Goal: Task Accomplishment & Management: Use online tool/utility

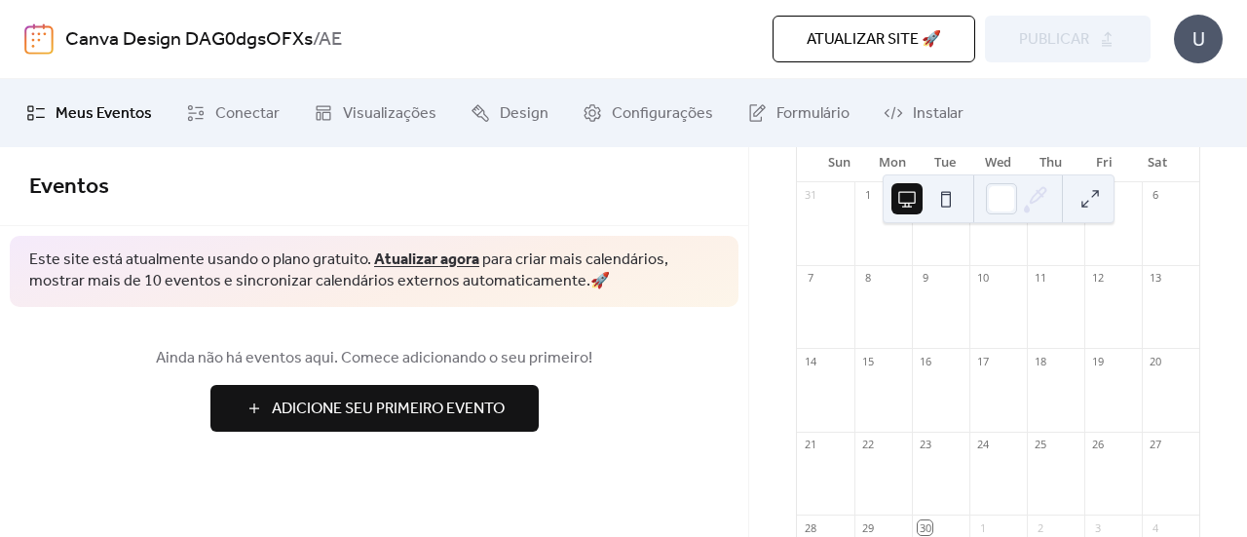
scroll to position [97, 0]
click at [99, 110] on span "Meus Eventos" at bounding box center [104, 113] width 96 height 23
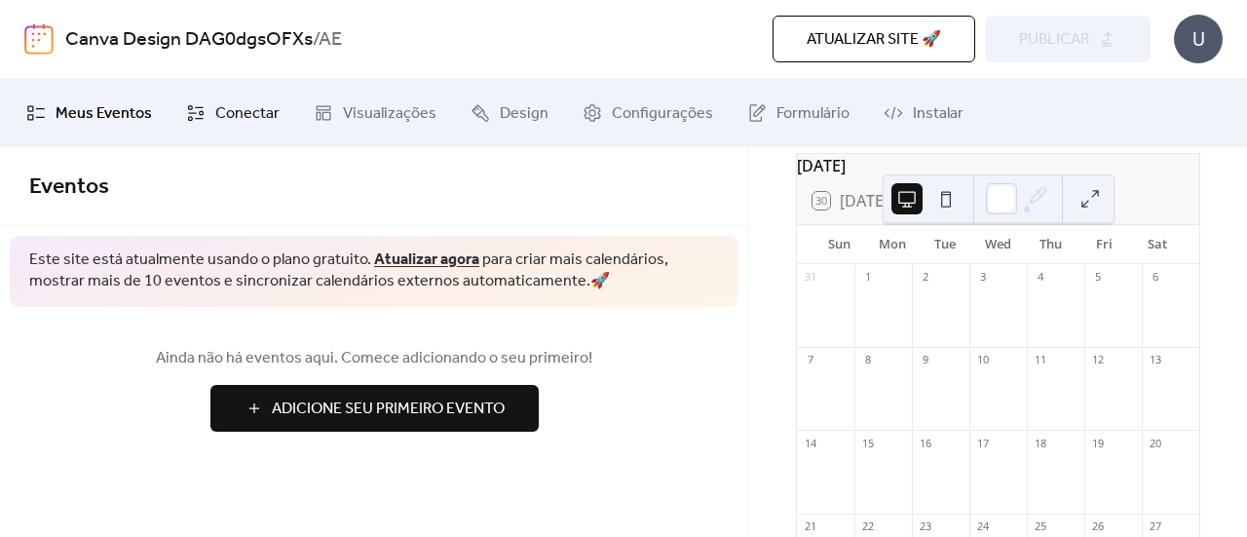
click at [267, 114] on span "Conectar" at bounding box center [247, 113] width 64 height 23
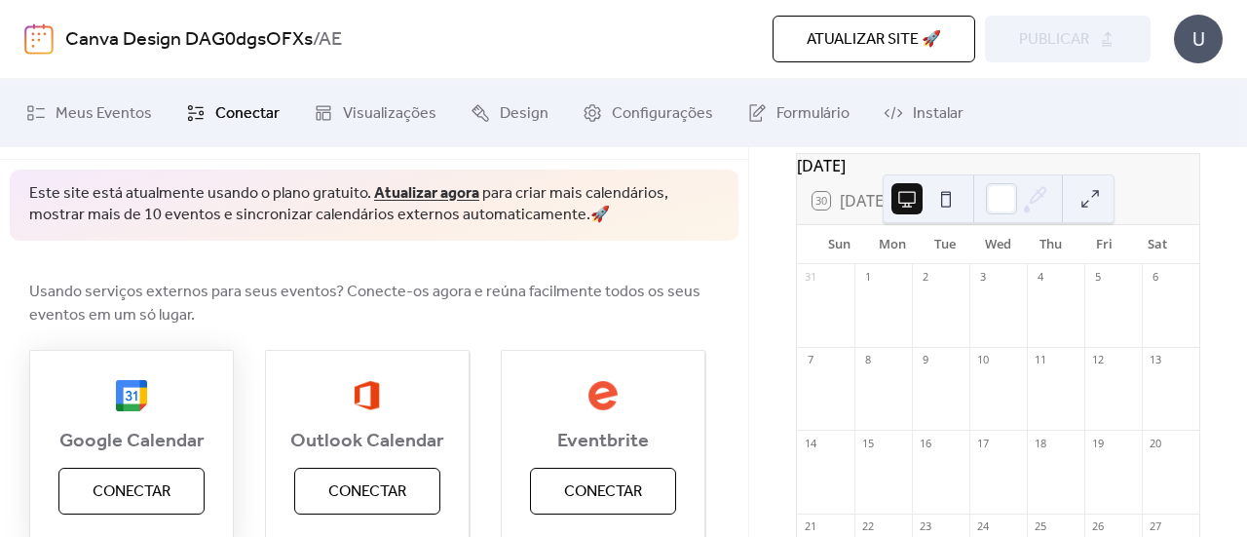
scroll to position [97, 0]
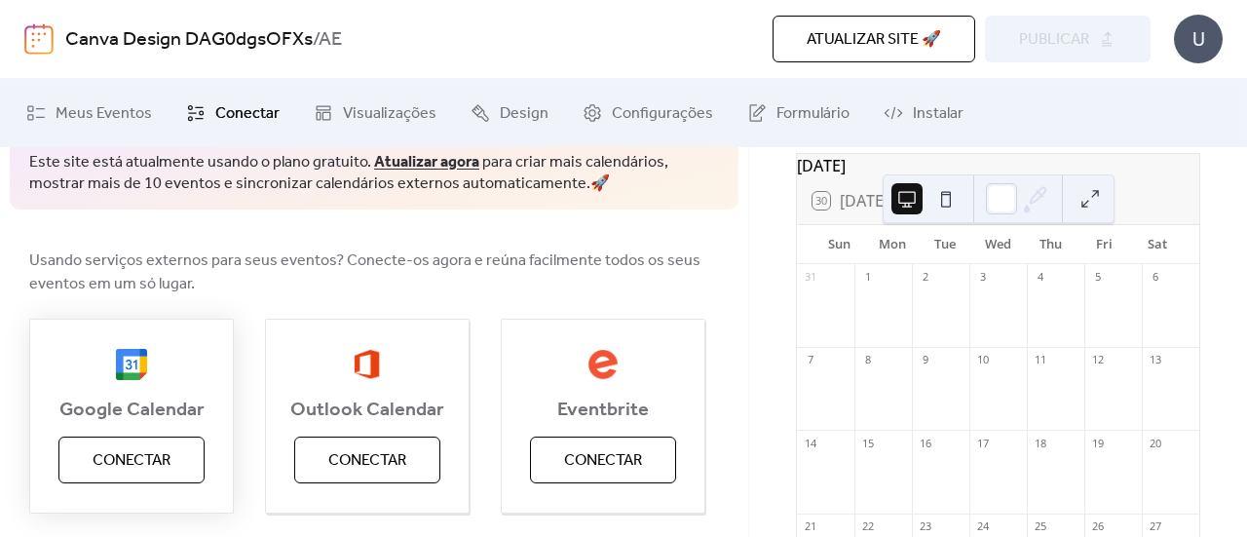
click at [157, 464] on span "Conectar" at bounding box center [132, 460] width 78 height 23
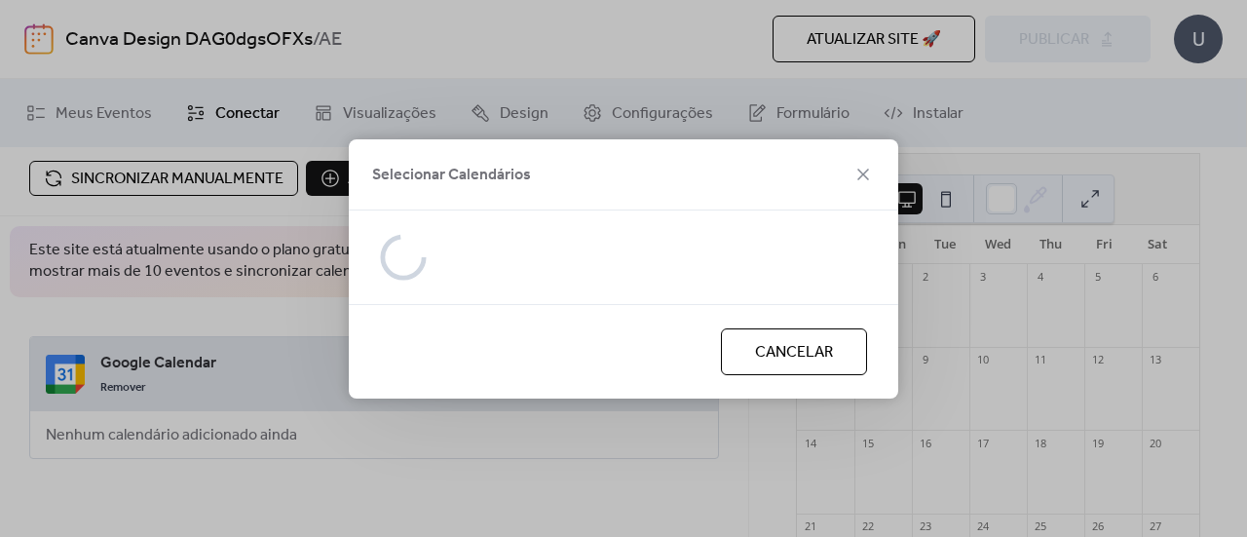
scroll to position [53, 0]
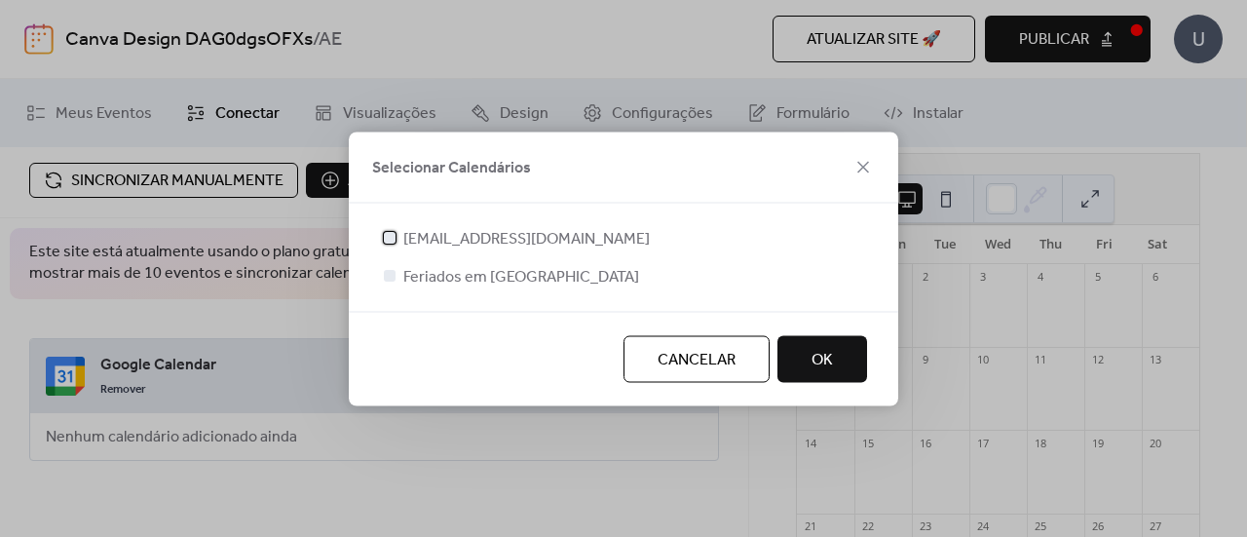
drag, startPoint x: 395, startPoint y: 236, endPoint x: 393, endPoint y: 250, distance: 14.7
click at [395, 238] on div at bounding box center [389, 236] width 19 height 19
click at [393, 274] on div at bounding box center [390, 275] width 12 height 12
click at [387, 275] on div at bounding box center [390, 275] width 12 height 12
click at [839, 368] on button "OK" at bounding box center [822, 358] width 90 height 47
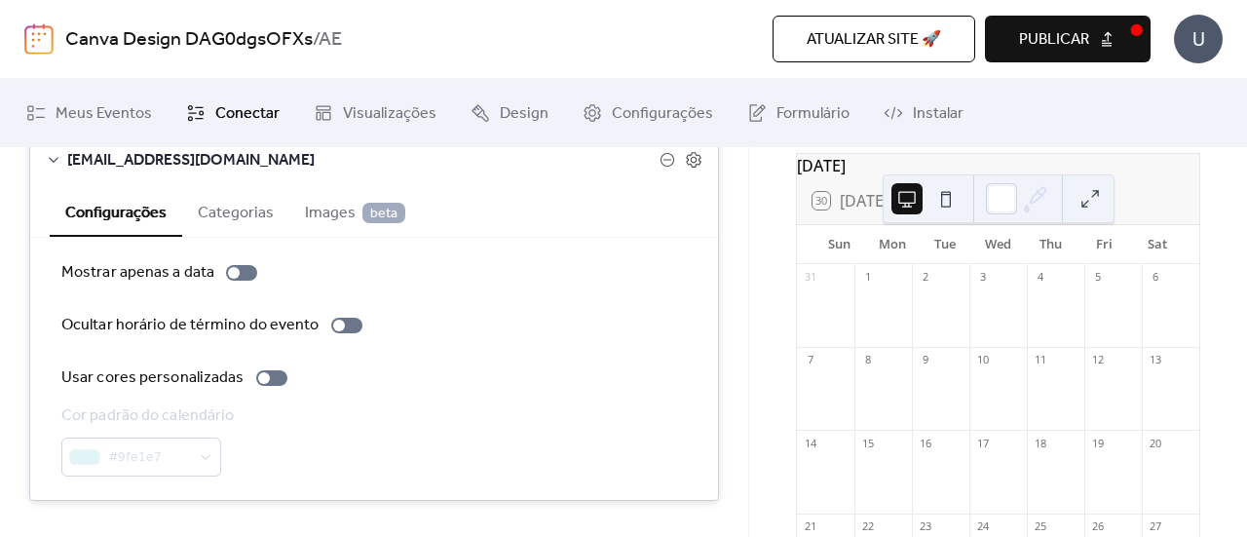
scroll to position [337, 0]
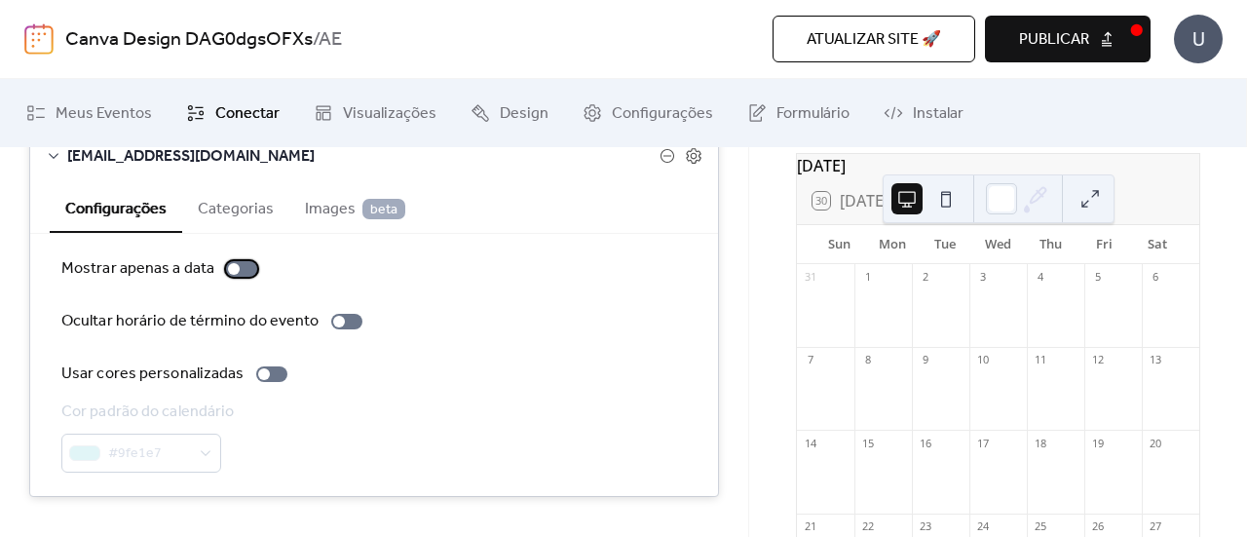
click at [234, 269] on div at bounding box center [234, 269] width 12 height 12
click at [240, 267] on div at bounding box center [241, 269] width 31 height 16
click at [273, 381] on label "Usar cores personalizadas" at bounding box center [178, 373] width 234 height 23
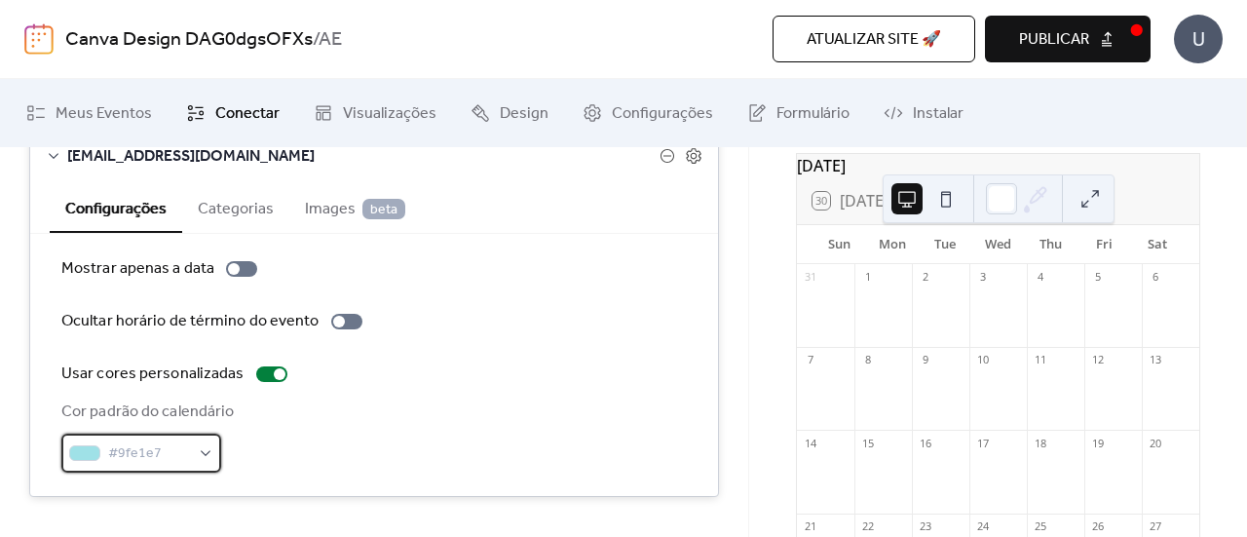
click at [209, 458] on div "#9fe1e7" at bounding box center [141, 452] width 160 height 39
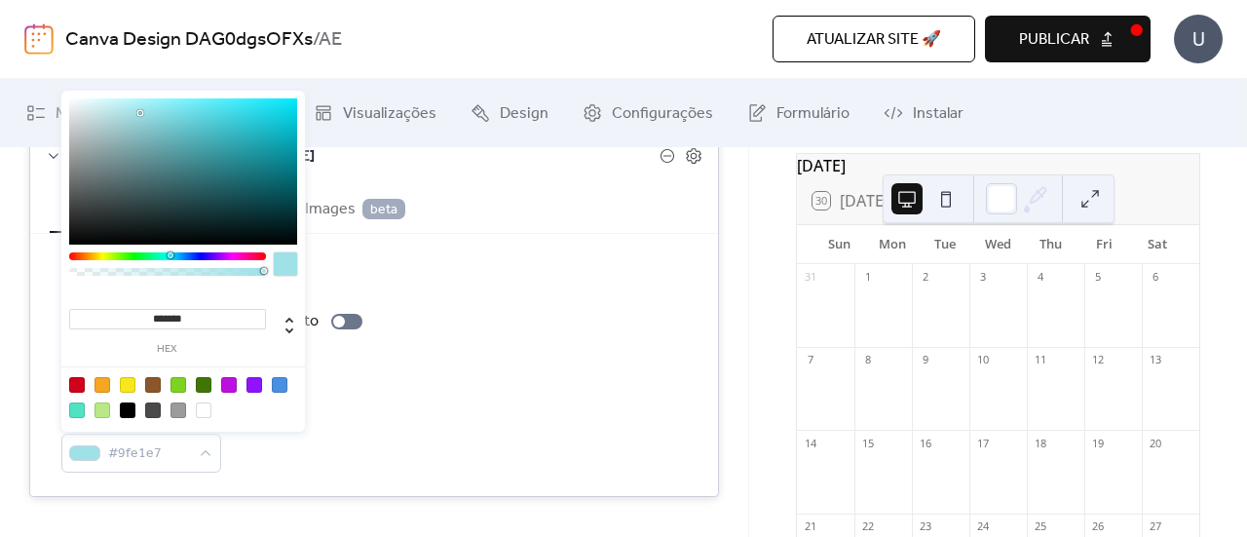
click at [82, 383] on div at bounding box center [77, 385] width 16 height 16
type input "*******"
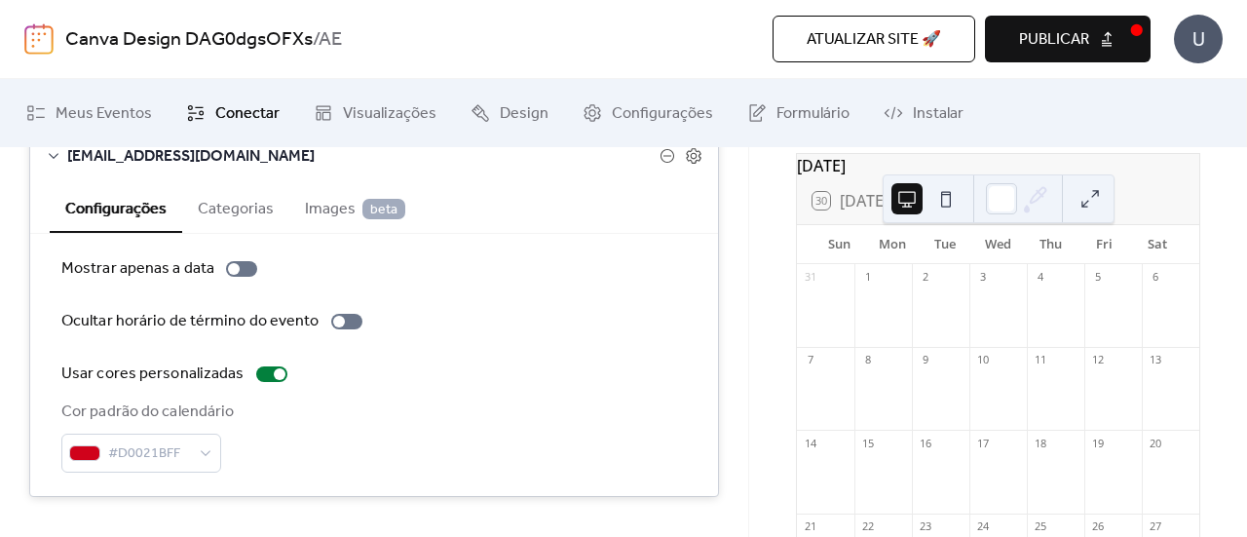
click at [447, 422] on div "Cor padrão do calendário #D0021BFF" at bounding box center [373, 436] width 625 height 72
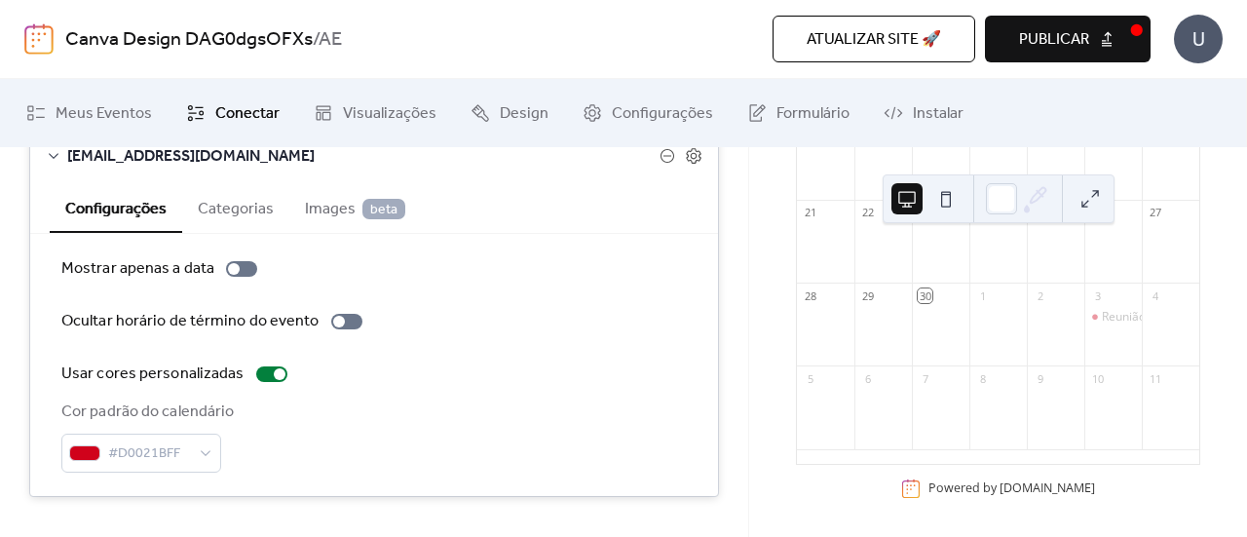
scroll to position [424, 0]
click at [1092, 193] on button at bounding box center [1089, 198] width 31 height 31
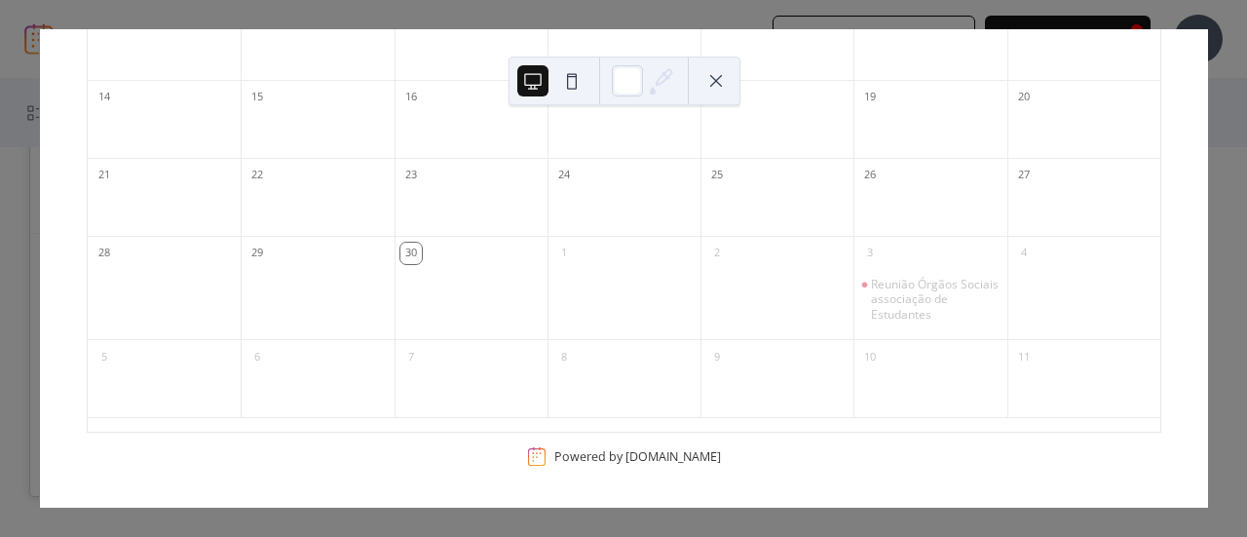
scroll to position [294, 0]
click at [900, 294] on div "Reunião Órgãos Sociais associação de Estudantes" at bounding box center [935, 302] width 128 height 46
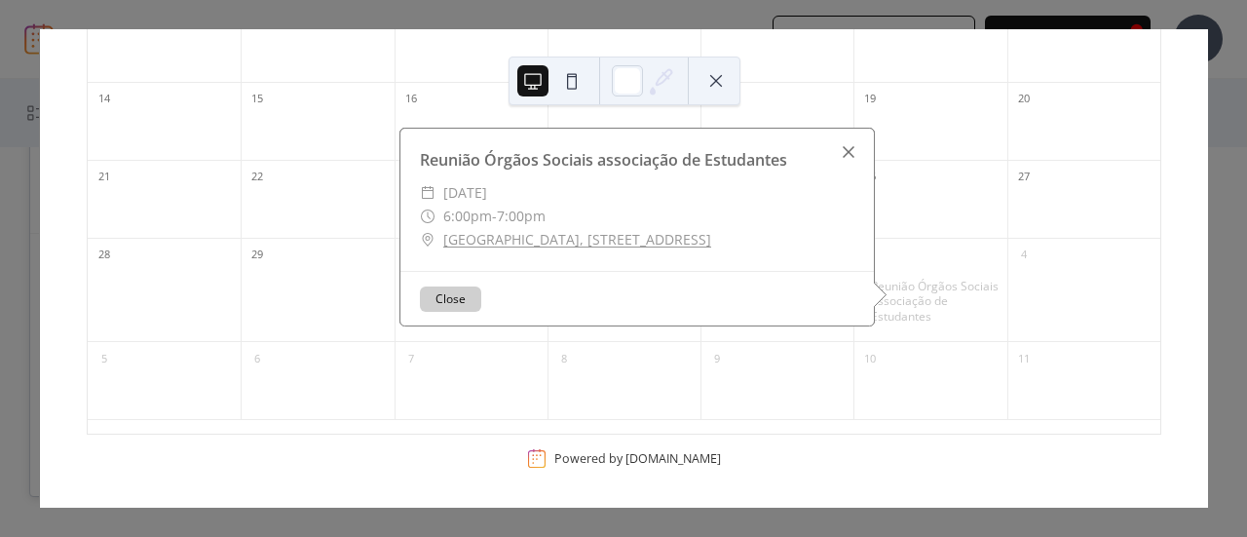
click at [843, 147] on div at bounding box center [848, 151] width 27 height 27
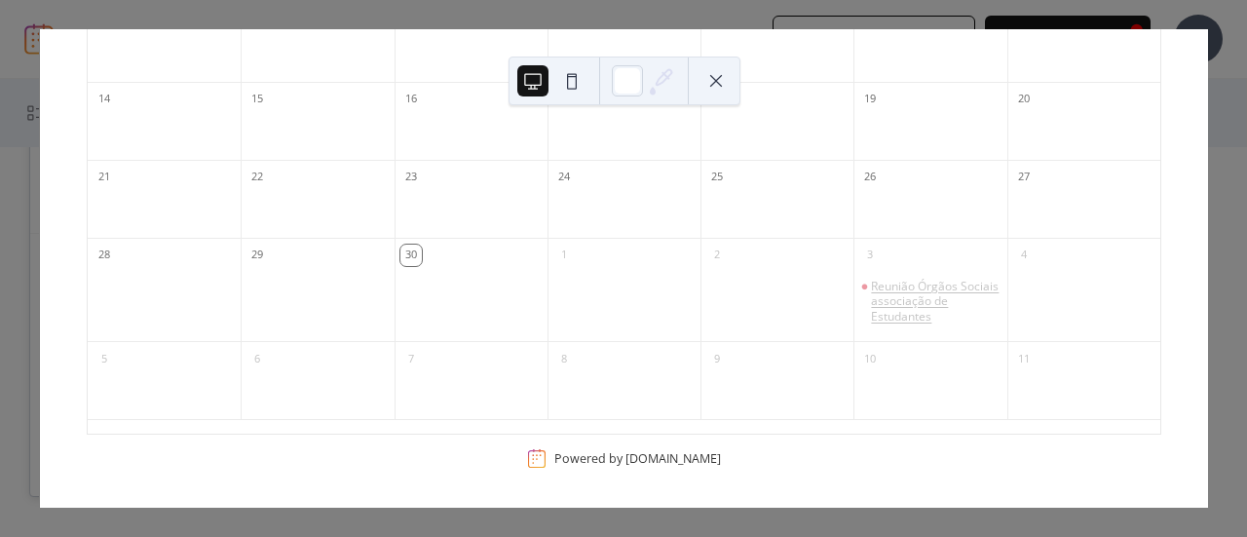
click at [890, 298] on div "Reunião Órgãos Sociais associação de Estudantes" at bounding box center [935, 302] width 128 height 46
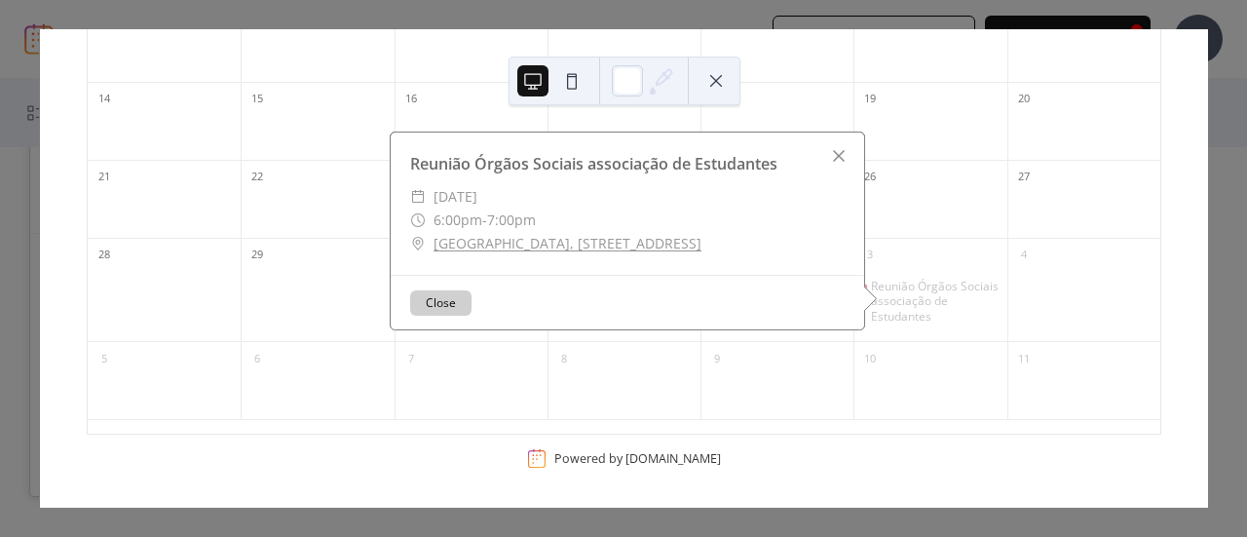
click at [450, 307] on button "Close" at bounding box center [440, 302] width 61 height 25
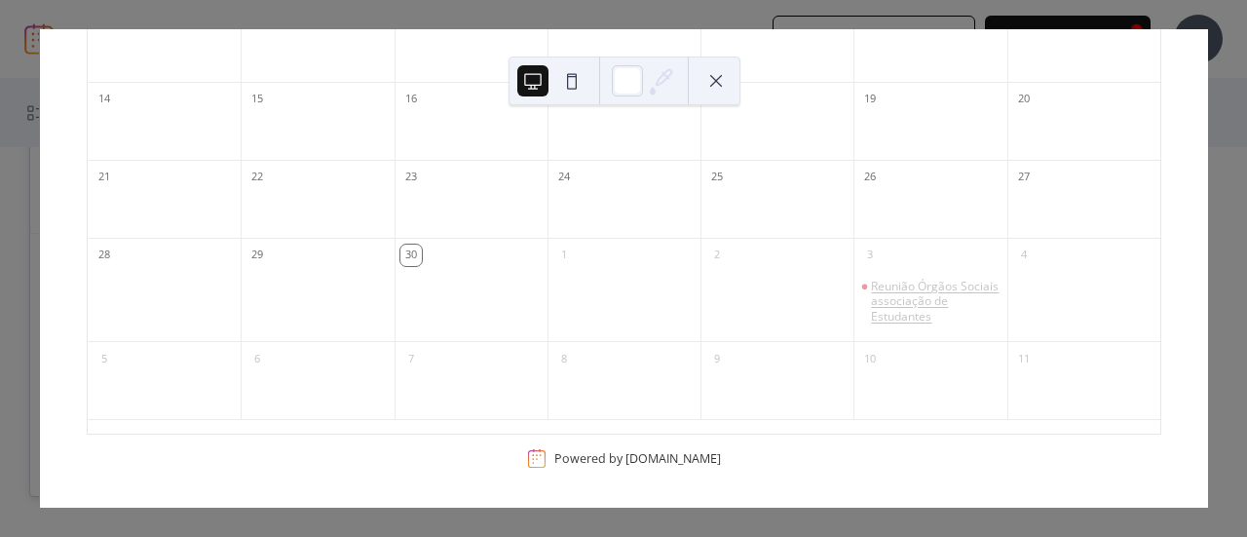
click at [914, 295] on div "Reunião Órgãos Sociais associação de Estudantes" at bounding box center [935, 302] width 128 height 46
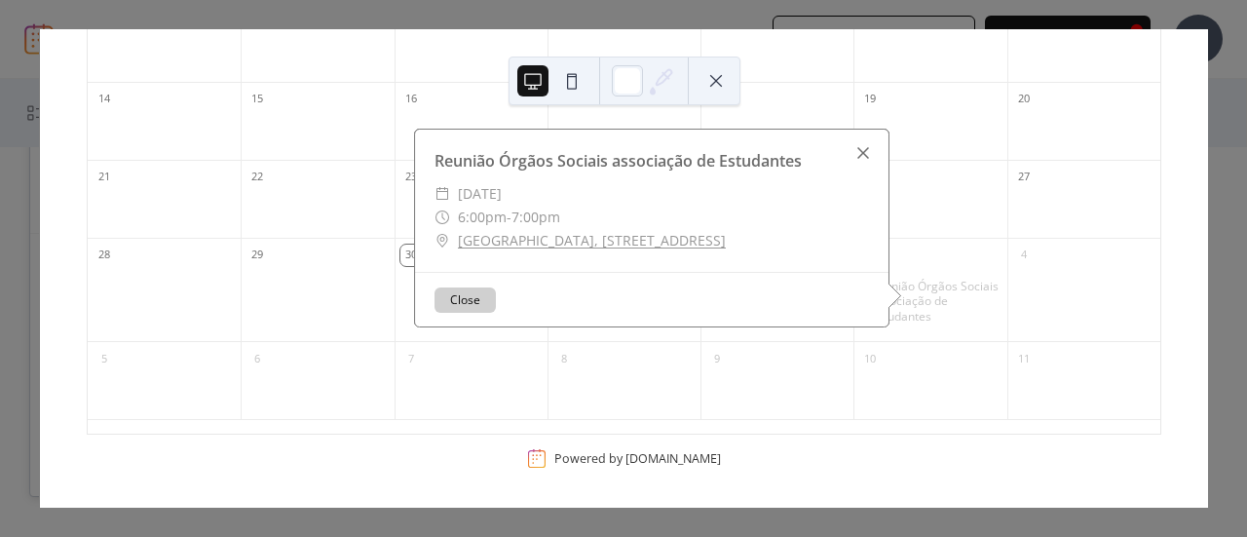
click at [853, 151] on div at bounding box center [862, 152] width 27 height 27
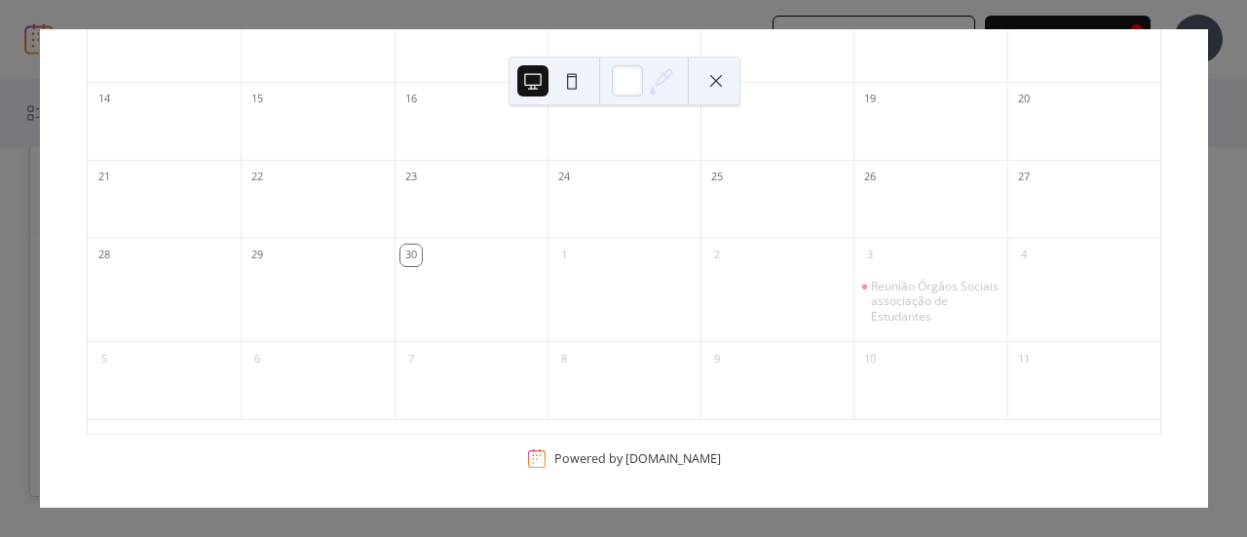
click at [711, 77] on button at bounding box center [715, 80] width 31 height 31
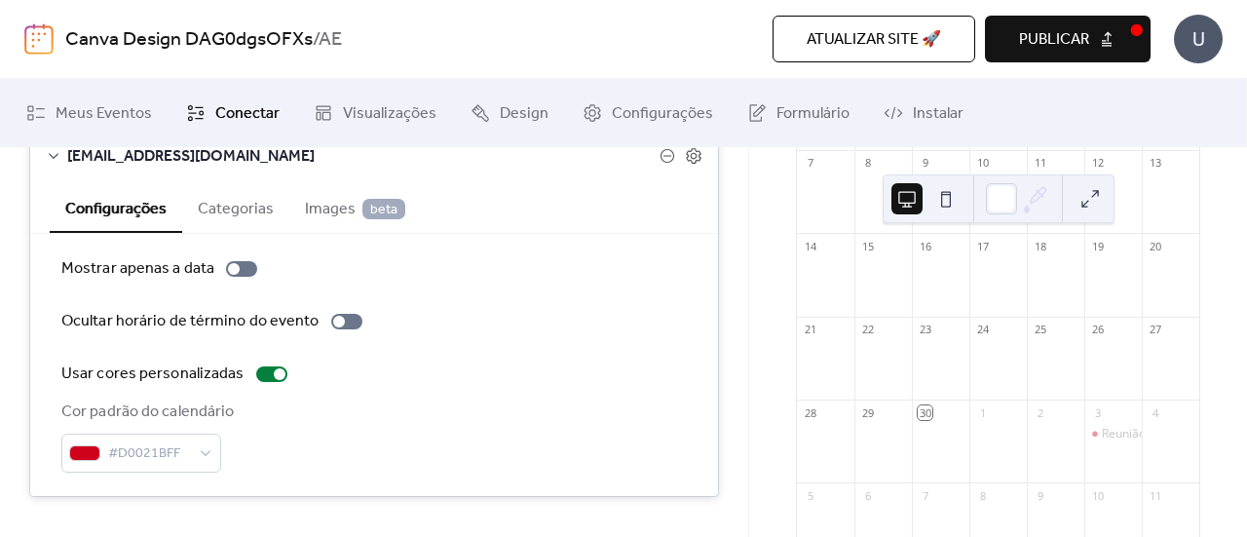
scroll to position [306, 0]
click at [239, 202] on button "Categorias" at bounding box center [235, 207] width 107 height 48
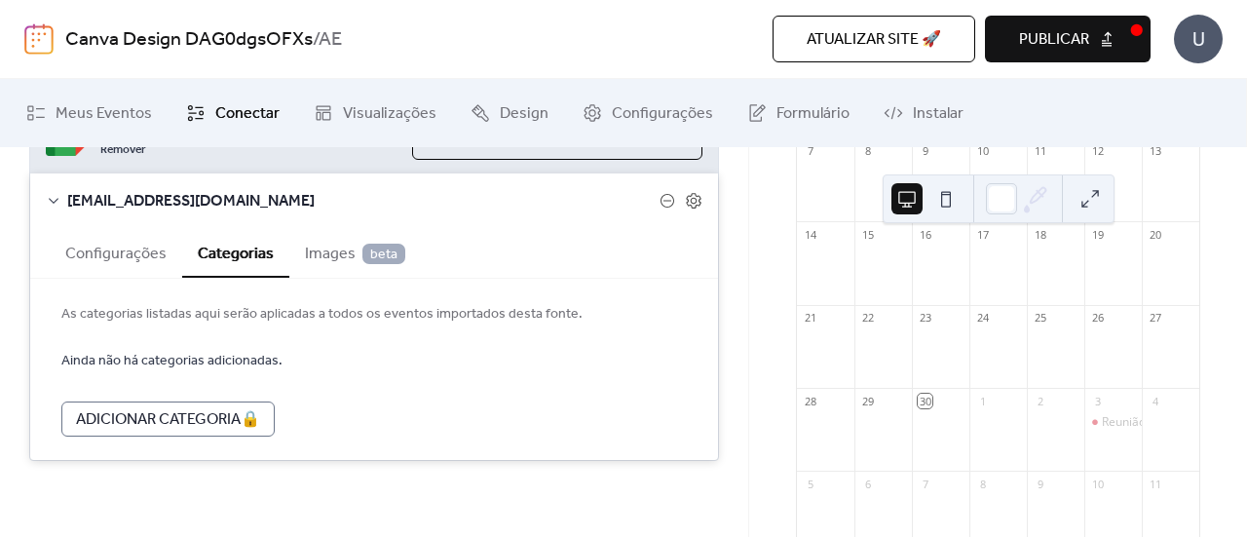
click at [309, 242] on span "Images beta" at bounding box center [355, 253] width 100 height 23
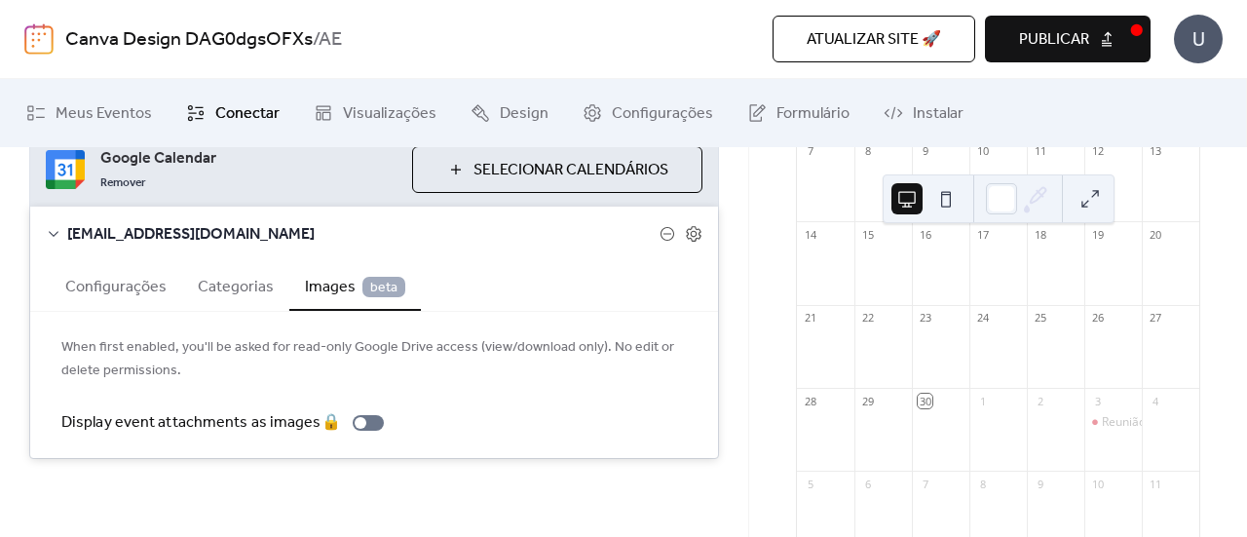
scroll to position [257, 0]
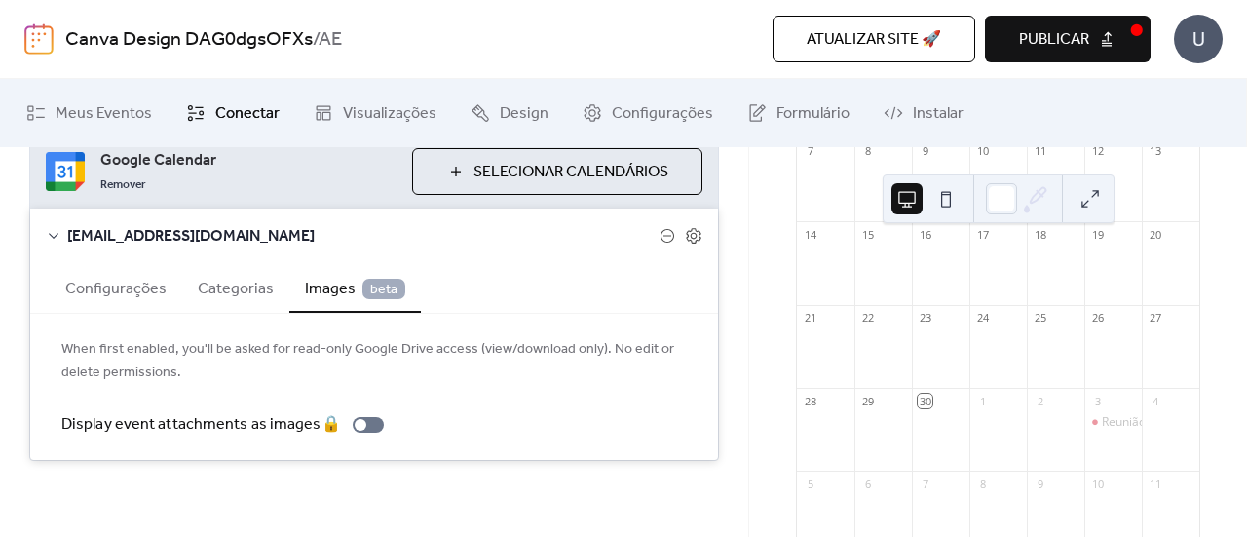
click at [101, 283] on button "Configurações" at bounding box center [116, 287] width 132 height 48
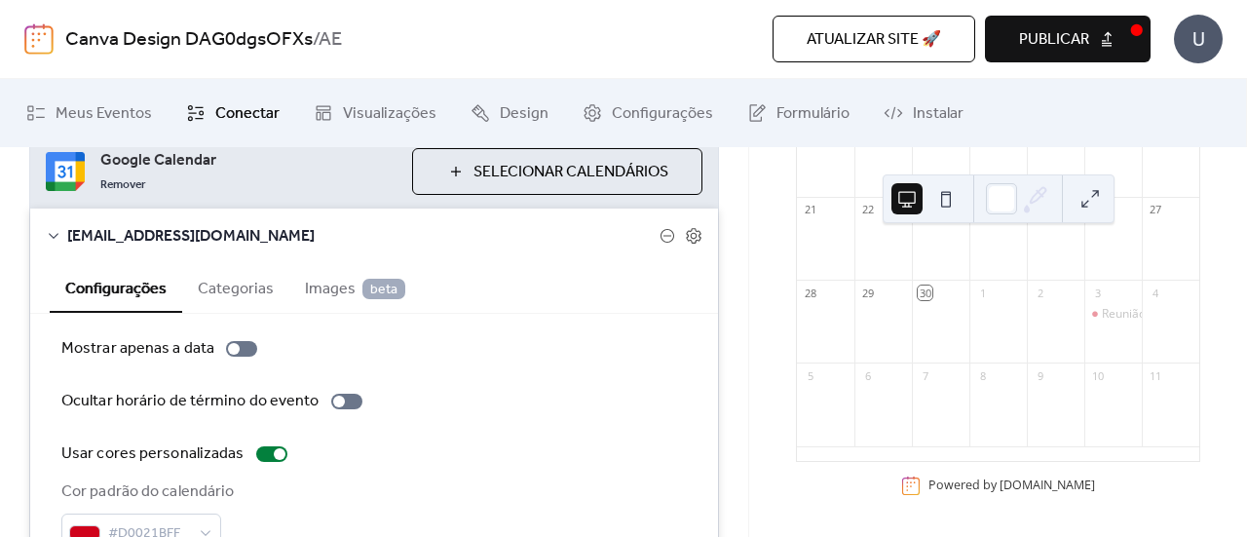
scroll to position [424, 0]
click at [335, 399] on div at bounding box center [339, 401] width 12 height 12
click at [1101, 310] on div "Reunião Órgãos Sociais associação de Estudantes" at bounding box center [1236, 314] width 271 height 17
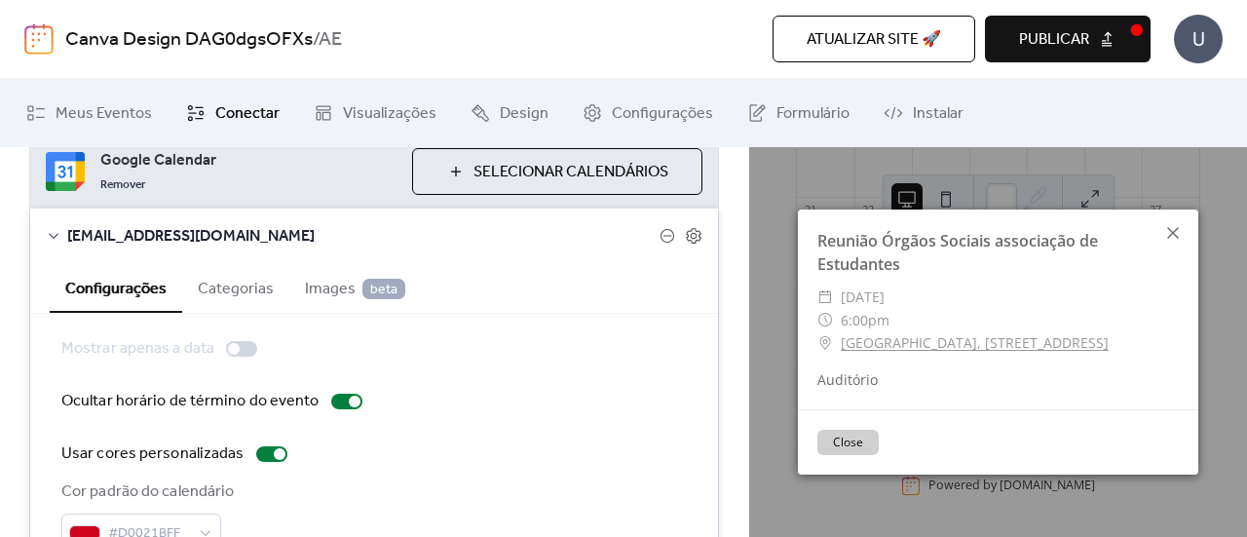
click at [1174, 230] on icon at bounding box center [1173, 233] width 12 height 12
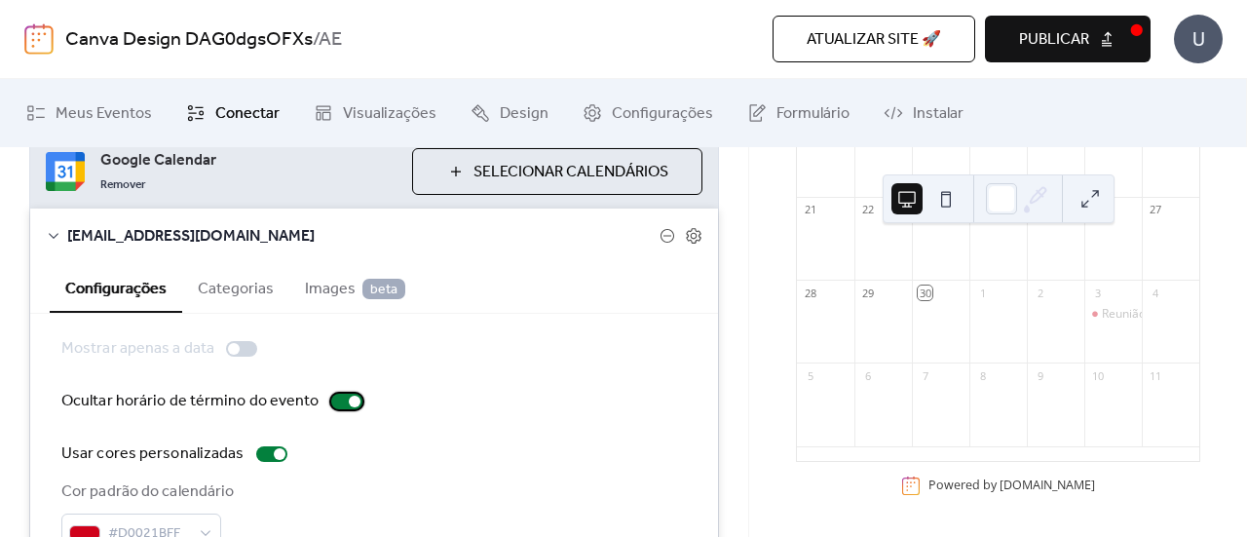
click at [334, 394] on div at bounding box center [346, 401] width 31 height 16
click at [882, 36] on span "Atualizar site 🚀" at bounding box center [873, 39] width 134 height 23
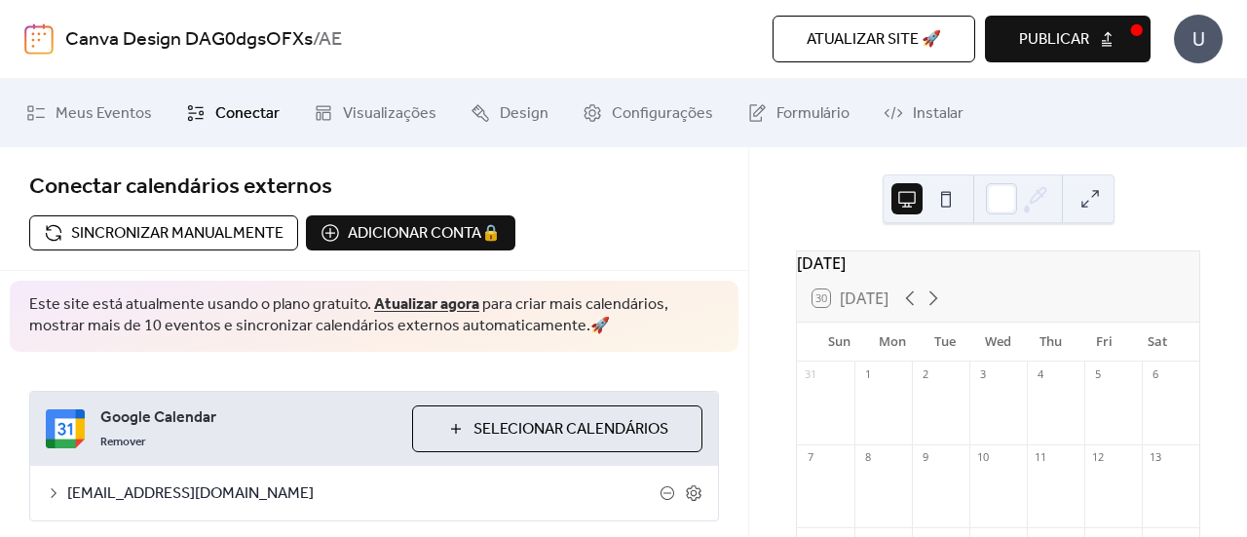
click at [1110, 38] on button "Publicar" at bounding box center [1068, 39] width 166 height 47
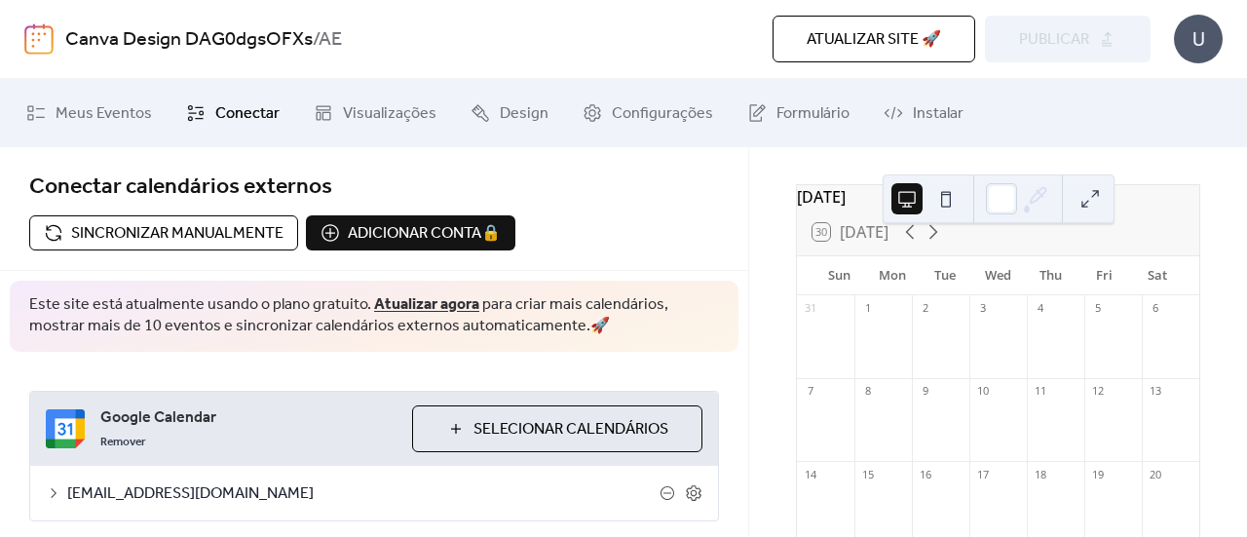
scroll to position [97, 0]
